Goal: Entertainment & Leisure: Consume media (video, audio)

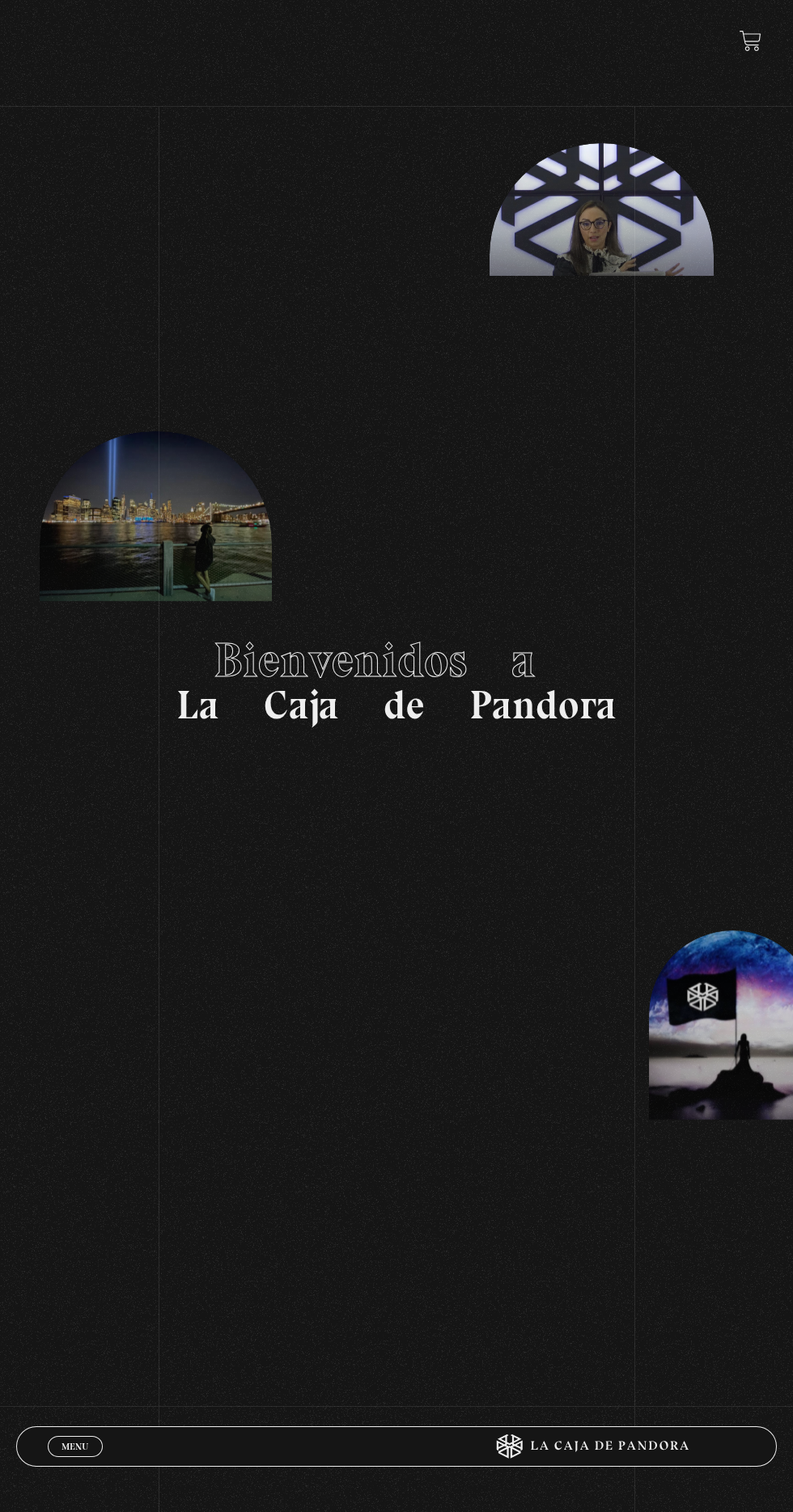
click at [63, 1444] on span "Menu" at bounding box center [75, 1446] width 27 height 10
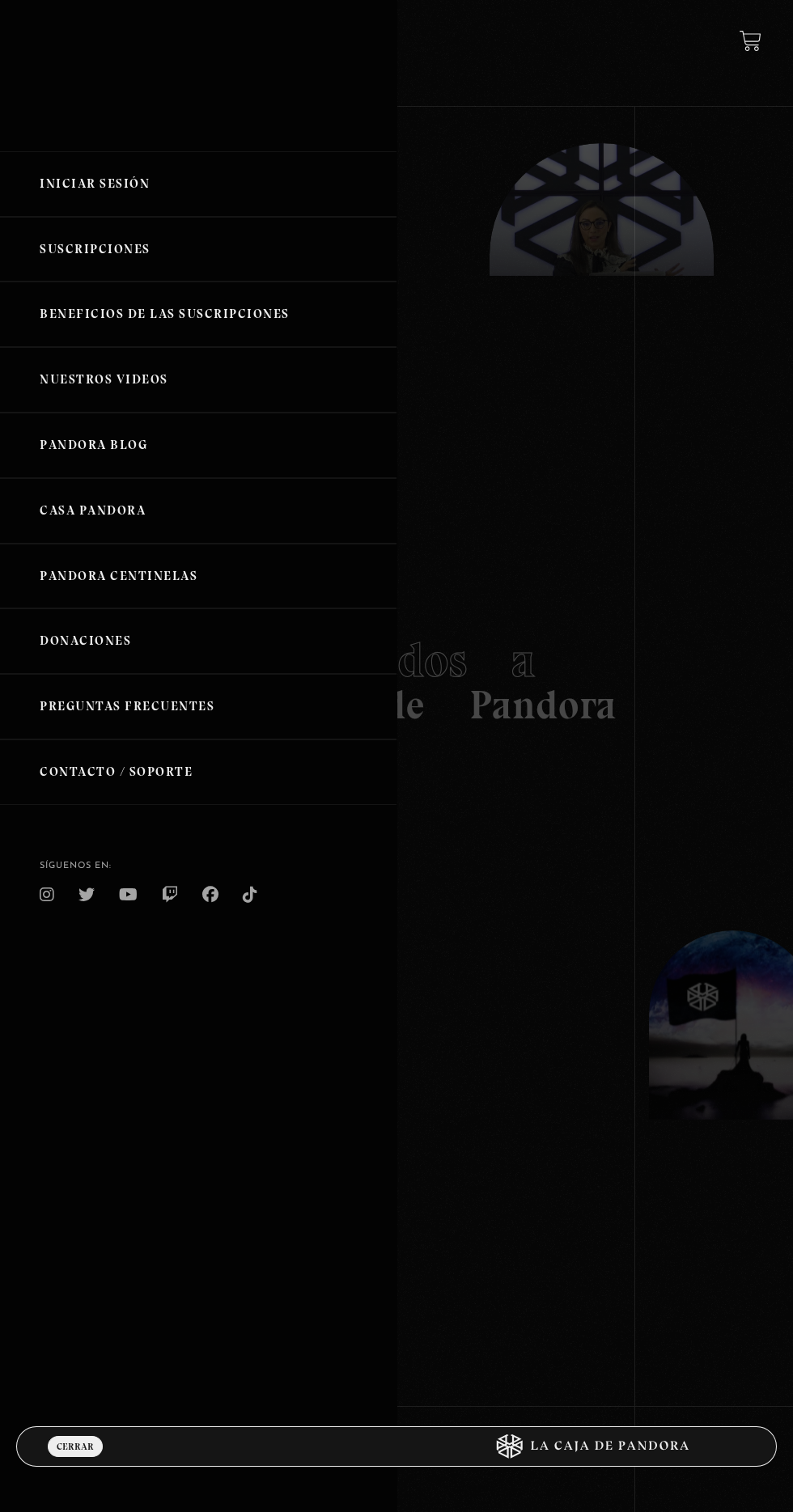
click at [85, 154] on link "Iniciar Sesión" at bounding box center [198, 184] width 396 height 66
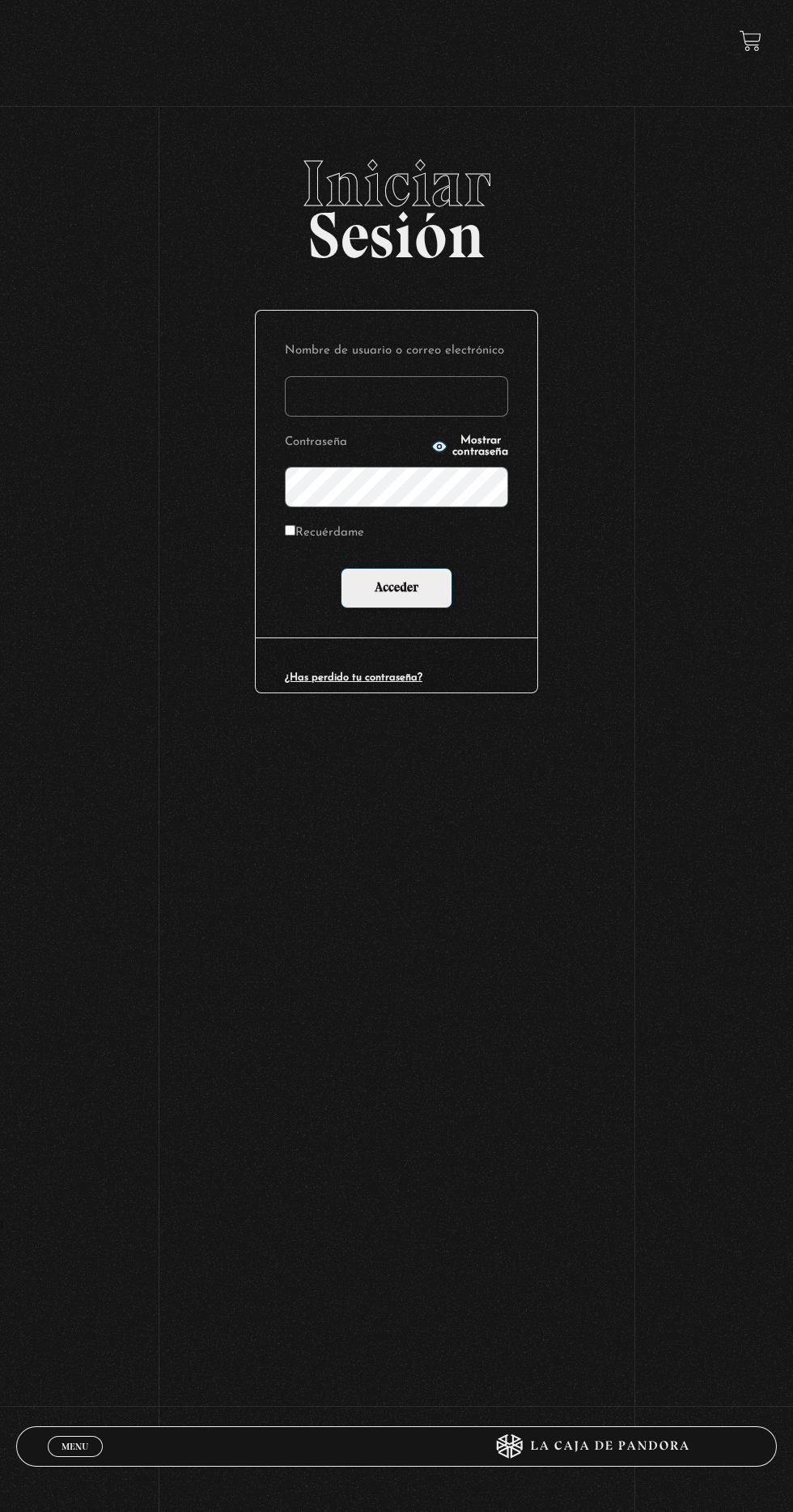
click at [334, 397] on input "Nombre de usuario o correo electrónico" at bounding box center [396, 396] width 223 height 40
type input "mval93@gmail.com"
click at [341, 568] on input "Acceder" at bounding box center [396, 587] width 111 height 40
click at [384, 589] on input "Acceder" at bounding box center [396, 587] width 111 height 40
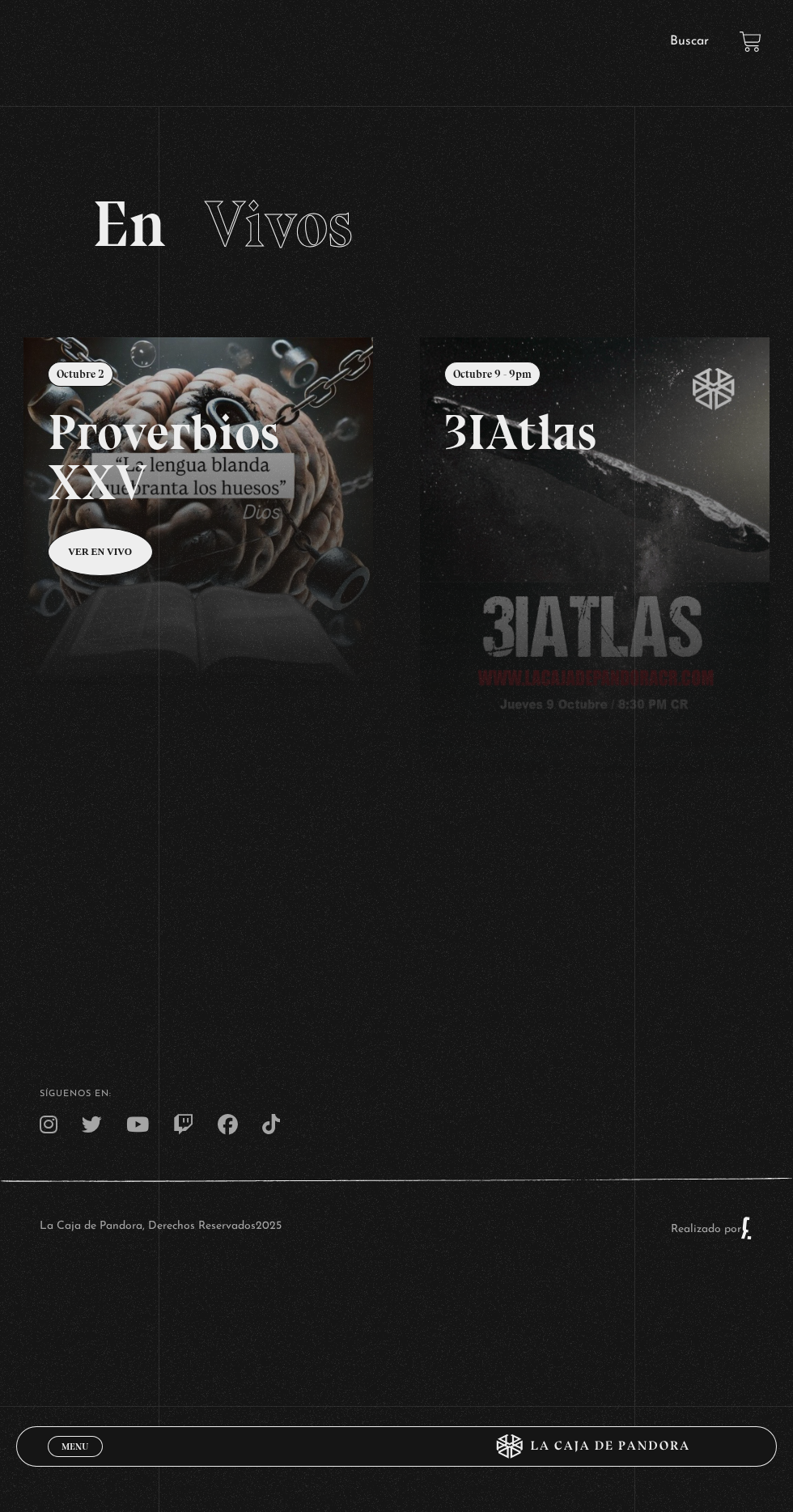
click at [15, 1321] on body "ingresar al sitio Ver Video Más Información Solicitar Por favor coloque su disp…" at bounding box center [396, 660] width 793 height 1321
click at [78, 1452] on link "Menu Cerrar" at bounding box center [76, 1446] width 55 height 21
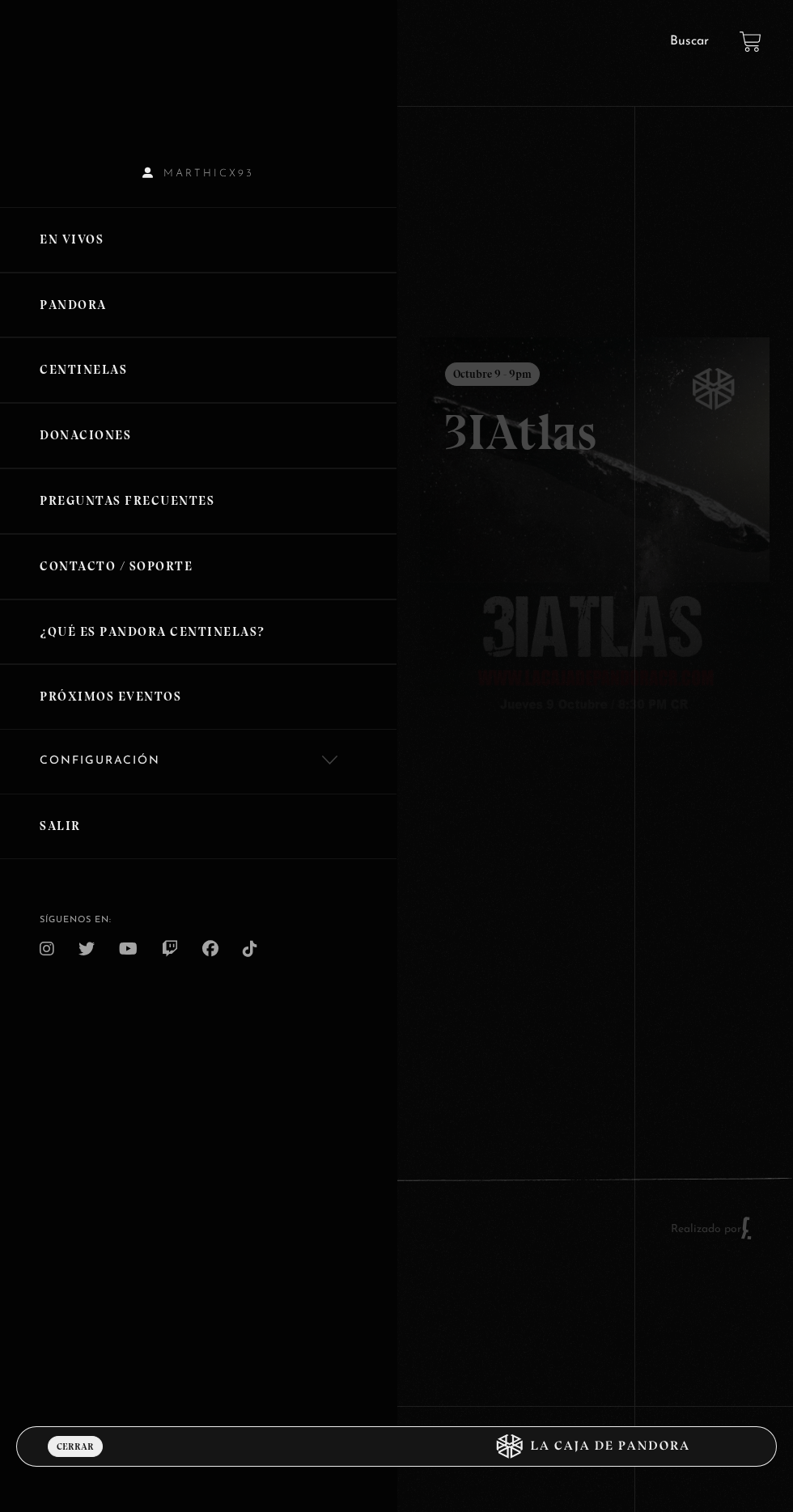
click at [63, 295] on link "Pandora" at bounding box center [198, 305] width 396 height 66
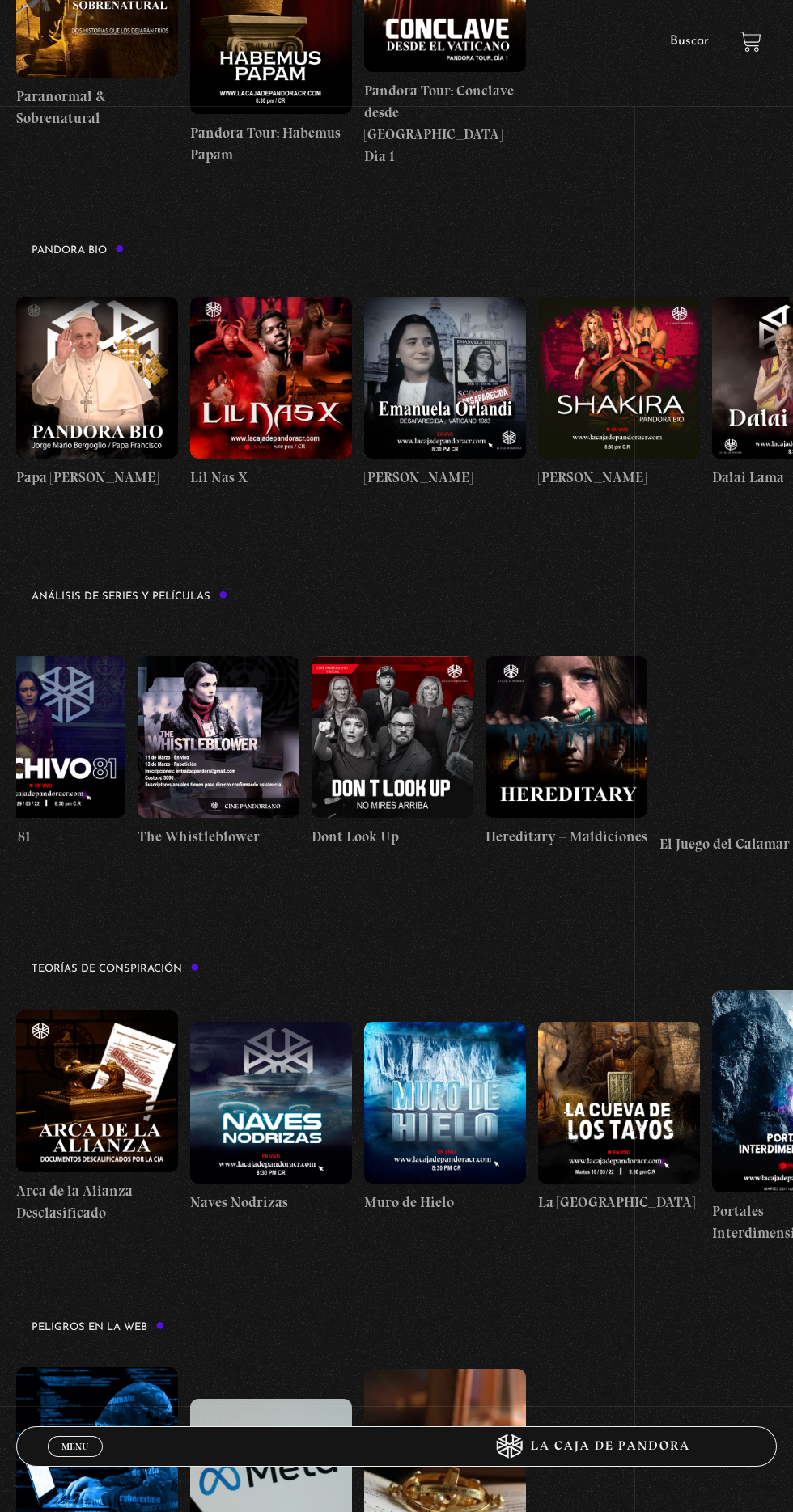
scroll to position [0, 2522]
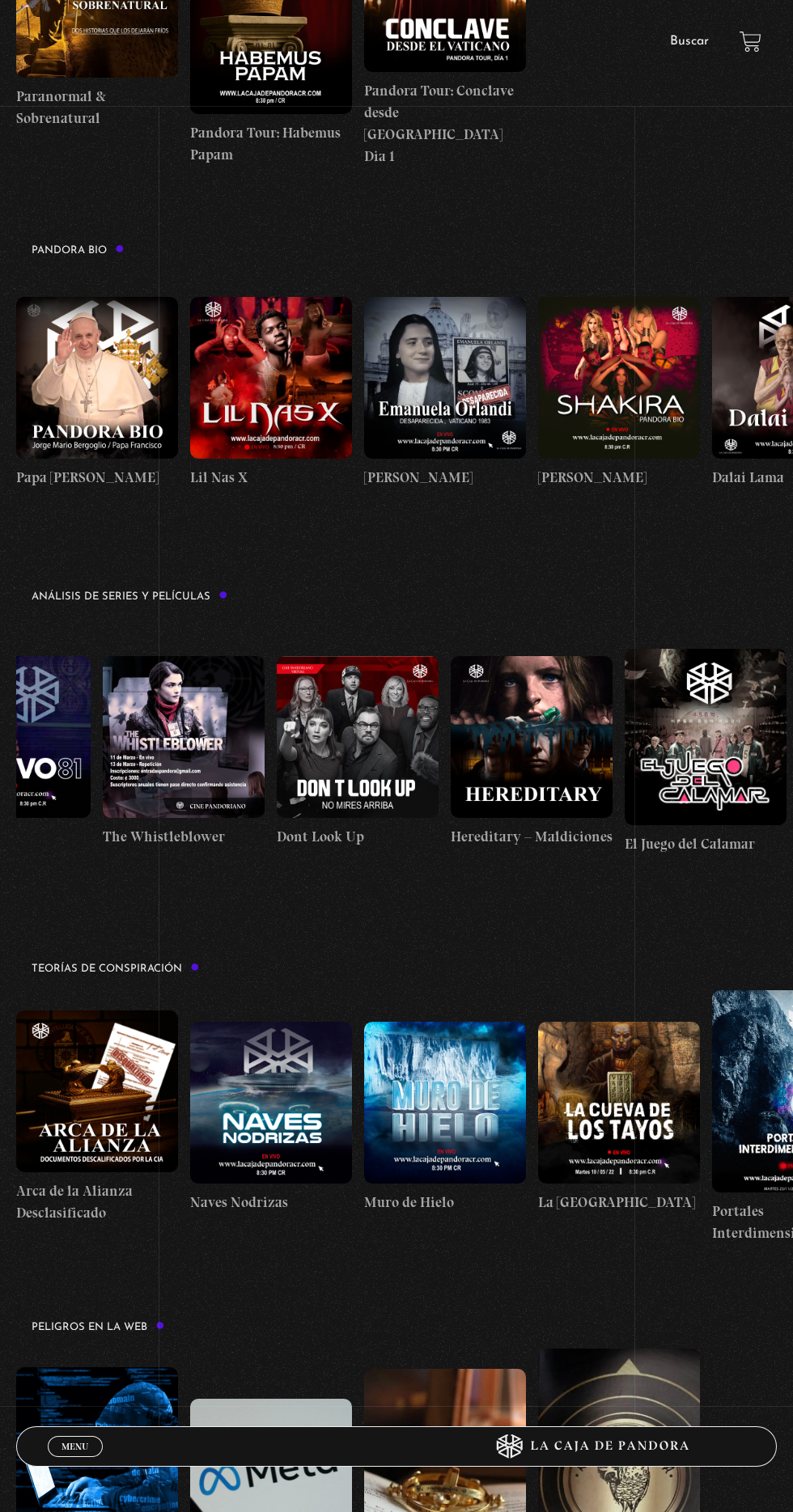
click at [390, 784] on figure at bounding box center [358, 737] width 162 height 162
